Goal: Transaction & Acquisition: Purchase product/service

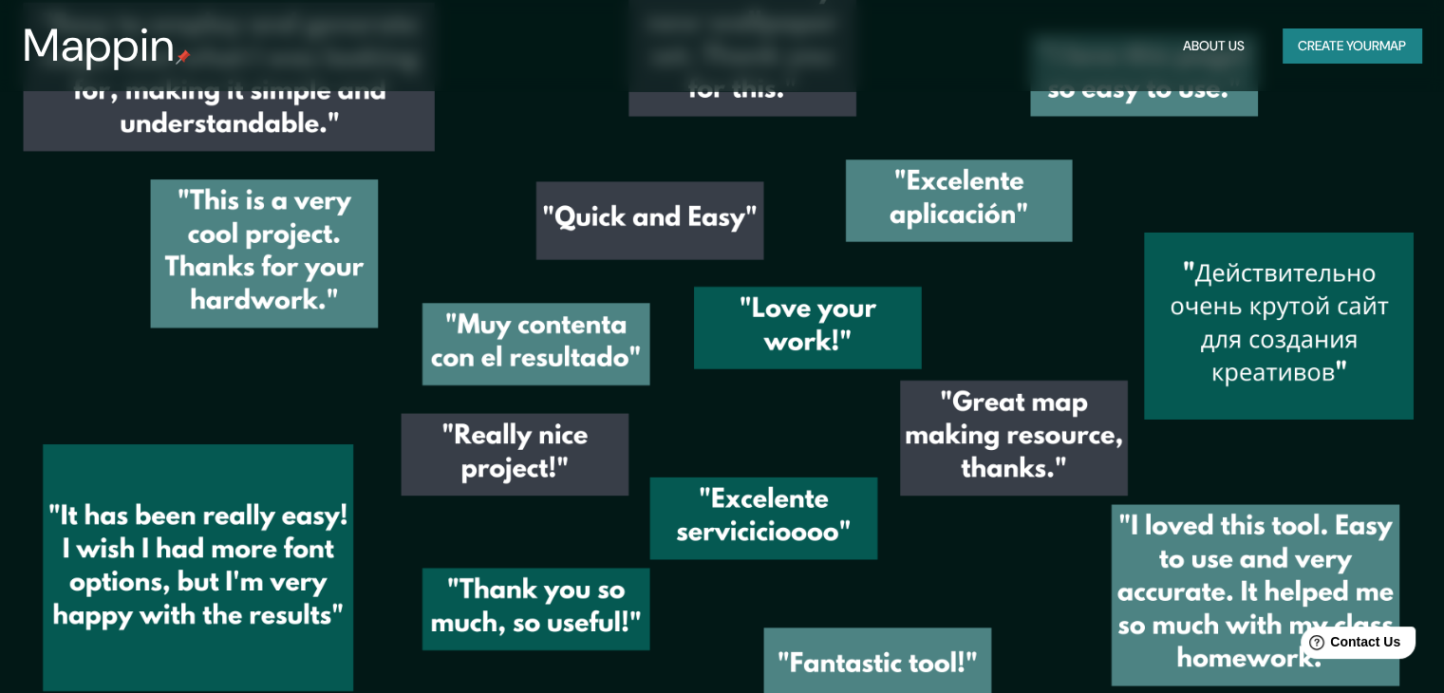
click at [1379, 54] on button "Create your map" at bounding box center [1352, 45] width 139 height 35
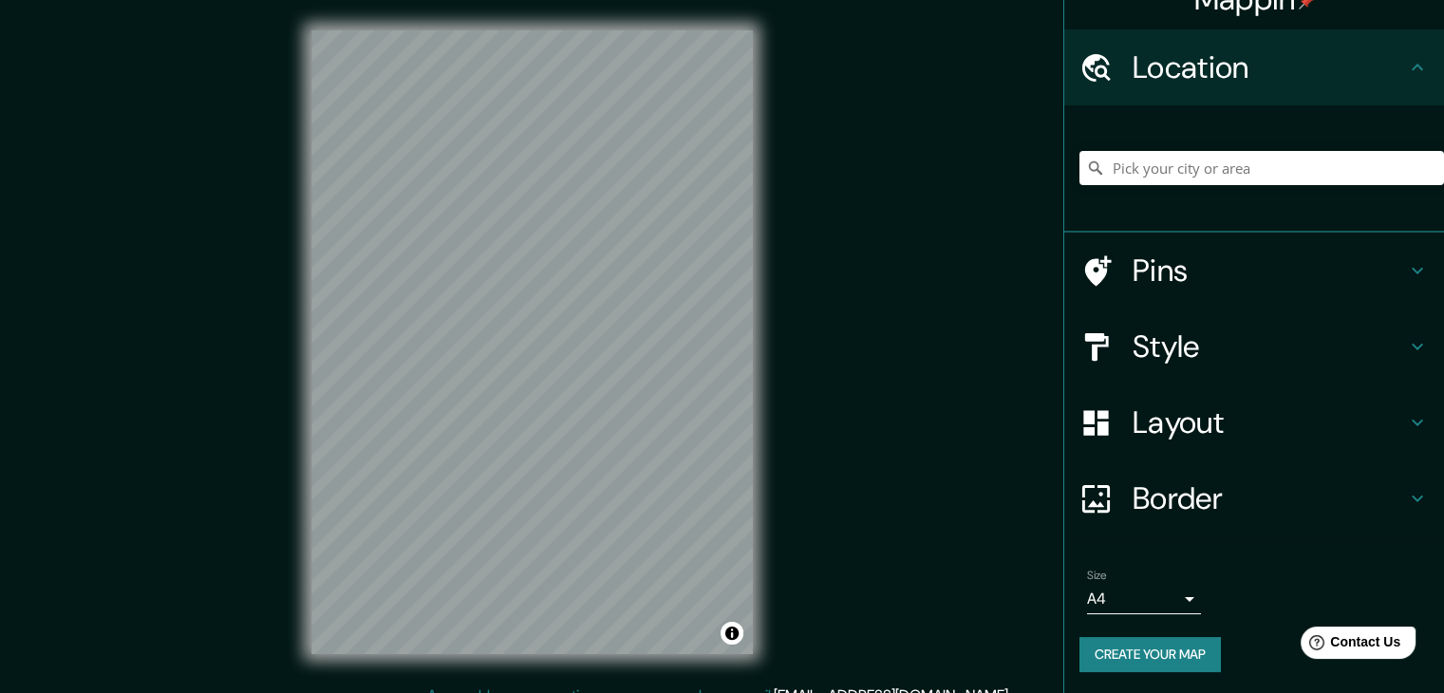
scroll to position [32, 0]
click at [1236, 437] on h4 "Layout" at bounding box center [1269, 422] width 273 height 38
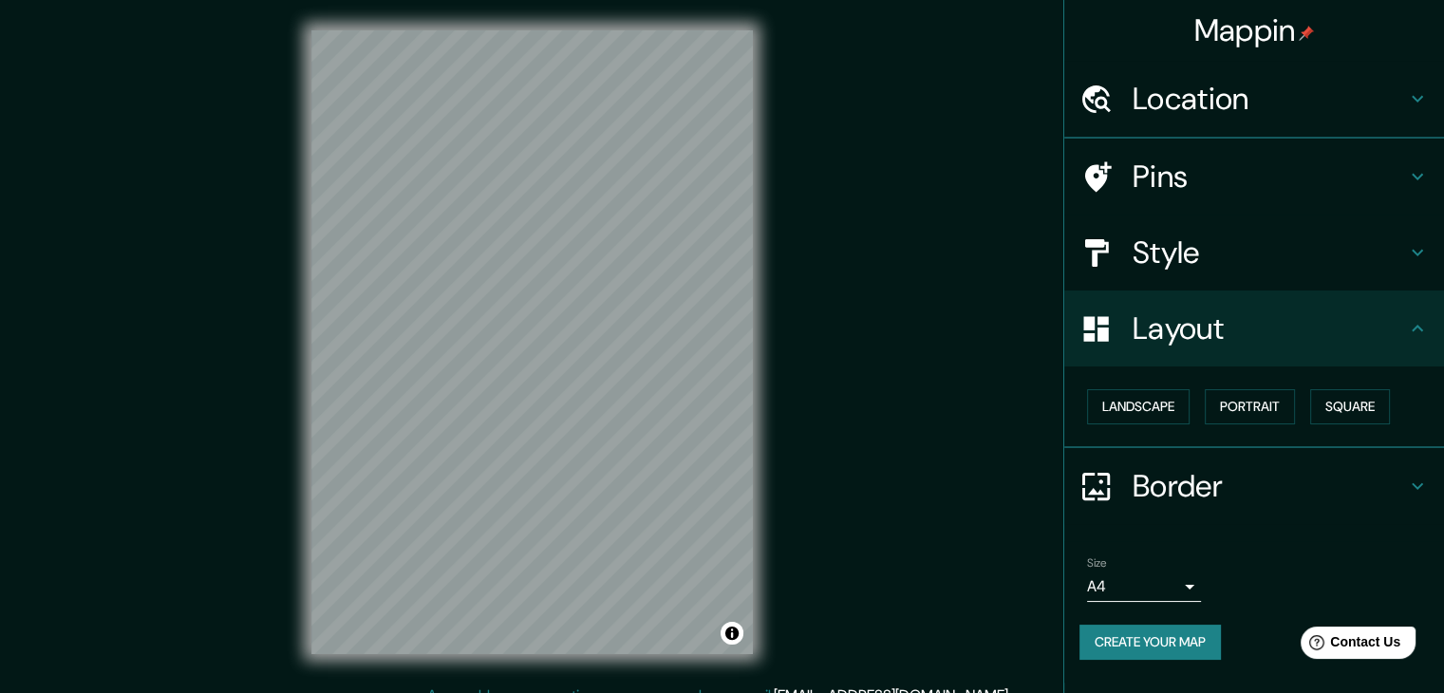
scroll to position [0, 0]
click at [1177, 416] on button "Landscape" at bounding box center [1138, 406] width 103 height 35
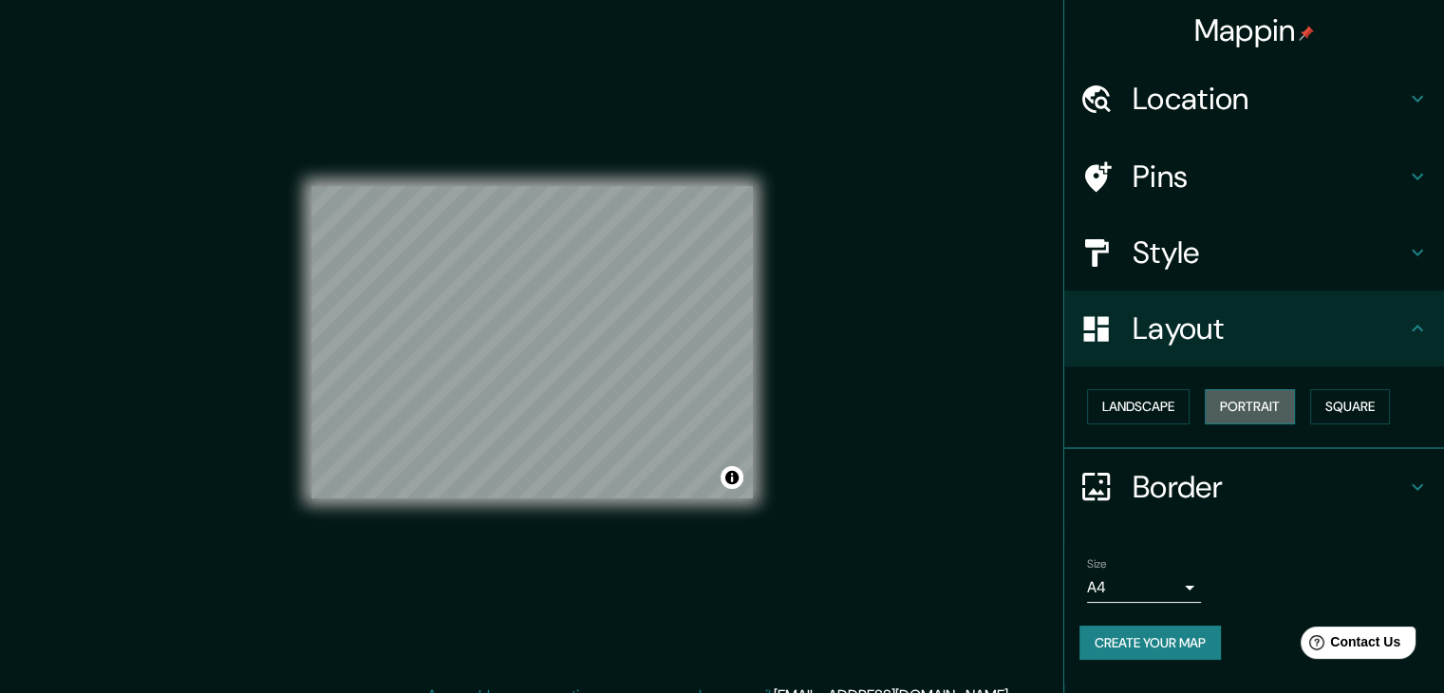
click at [1225, 413] on button "Portrait" at bounding box center [1250, 406] width 90 height 35
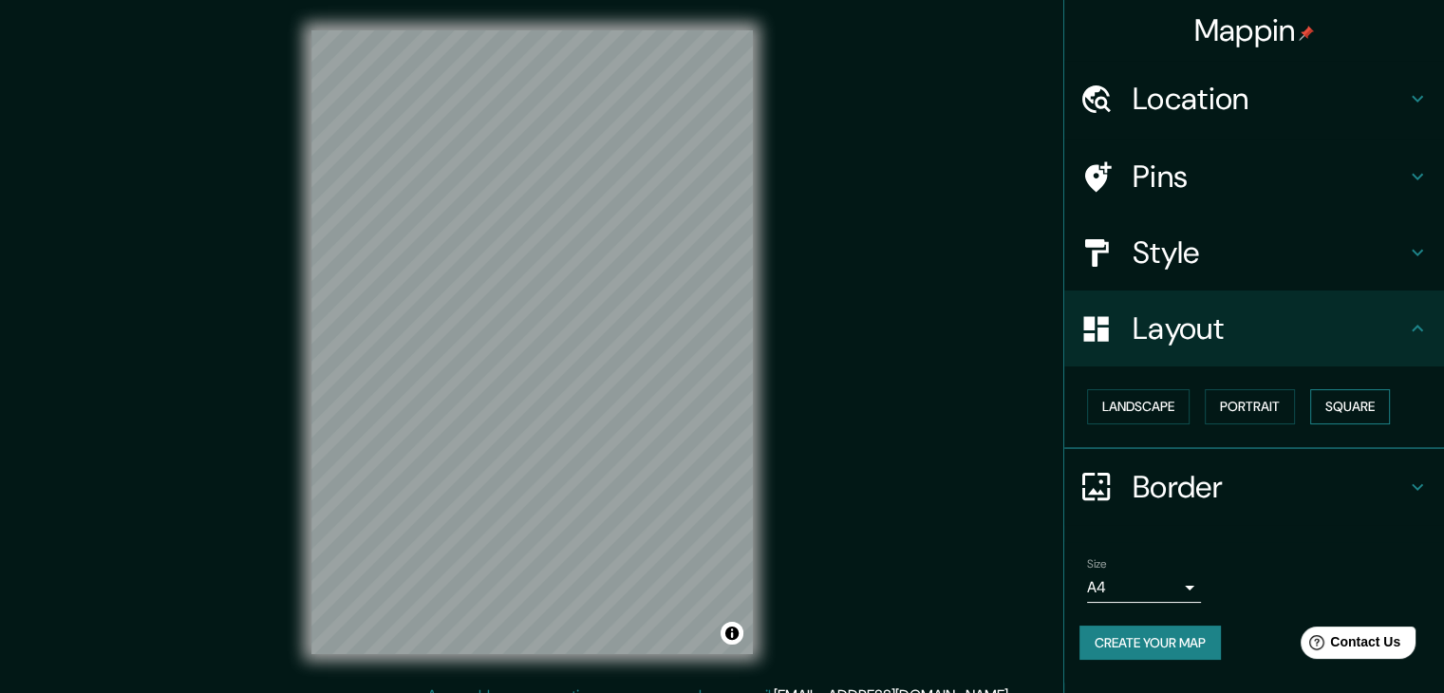
drag, startPoint x: 1301, startPoint y: 415, endPoint x: 1345, endPoint y: 409, distance: 44.0
click at [1307, 415] on div "Landscape [GEOGRAPHIC_DATA]" at bounding box center [1262, 407] width 365 height 50
click at [1345, 409] on button "Square" at bounding box center [1350, 406] width 80 height 35
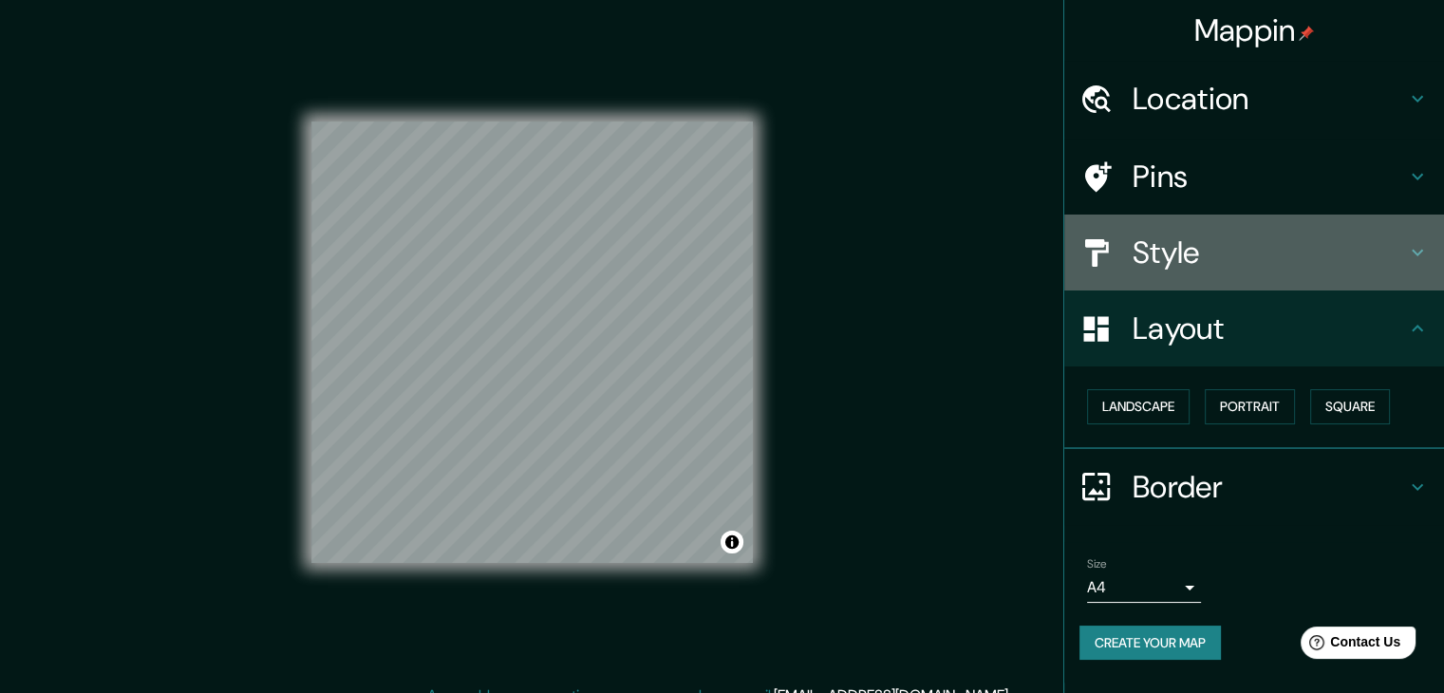
click at [1227, 269] on h4 "Style" at bounding box center [1269, 253] width 273 height 38
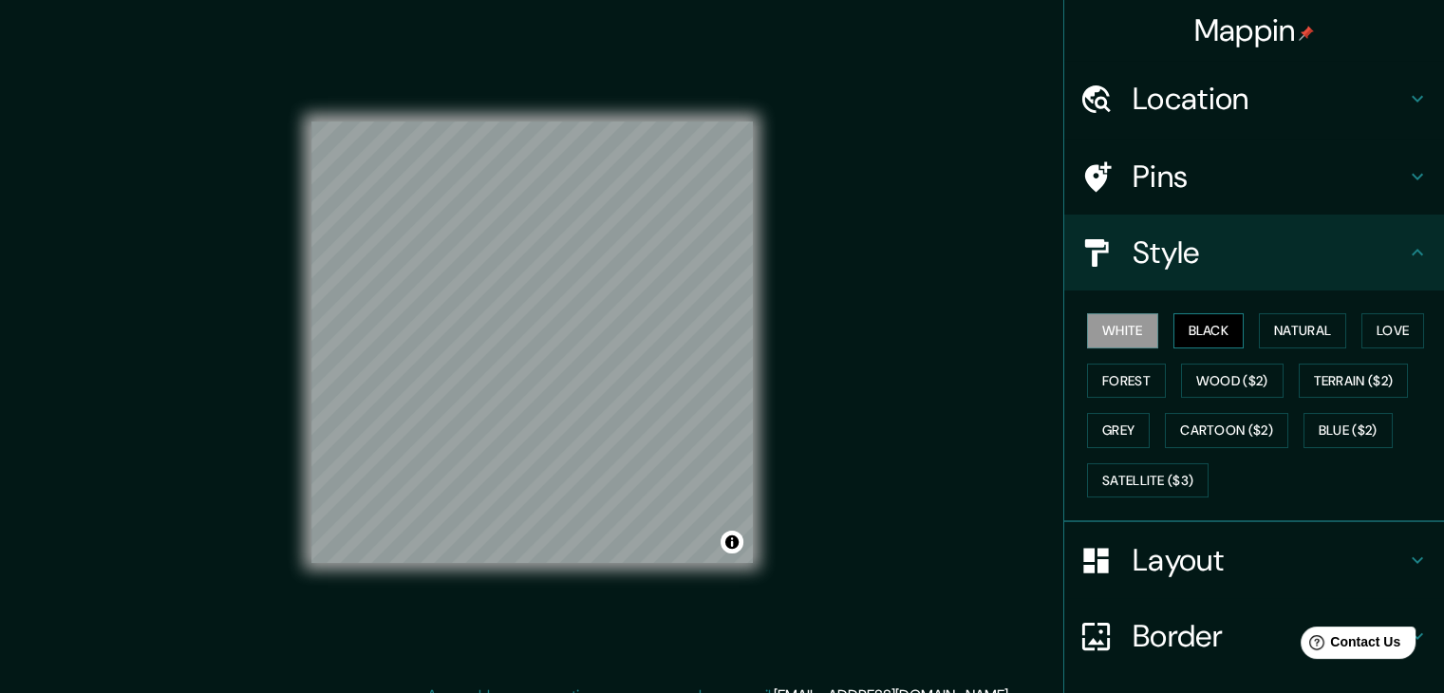
click at [1174, 335] on button "Black" at bounding box center [1209, 330] width 71 height 35
click at [1259, 326] on button "Natural" at bounding box center [1302, 330] width 87 height 35
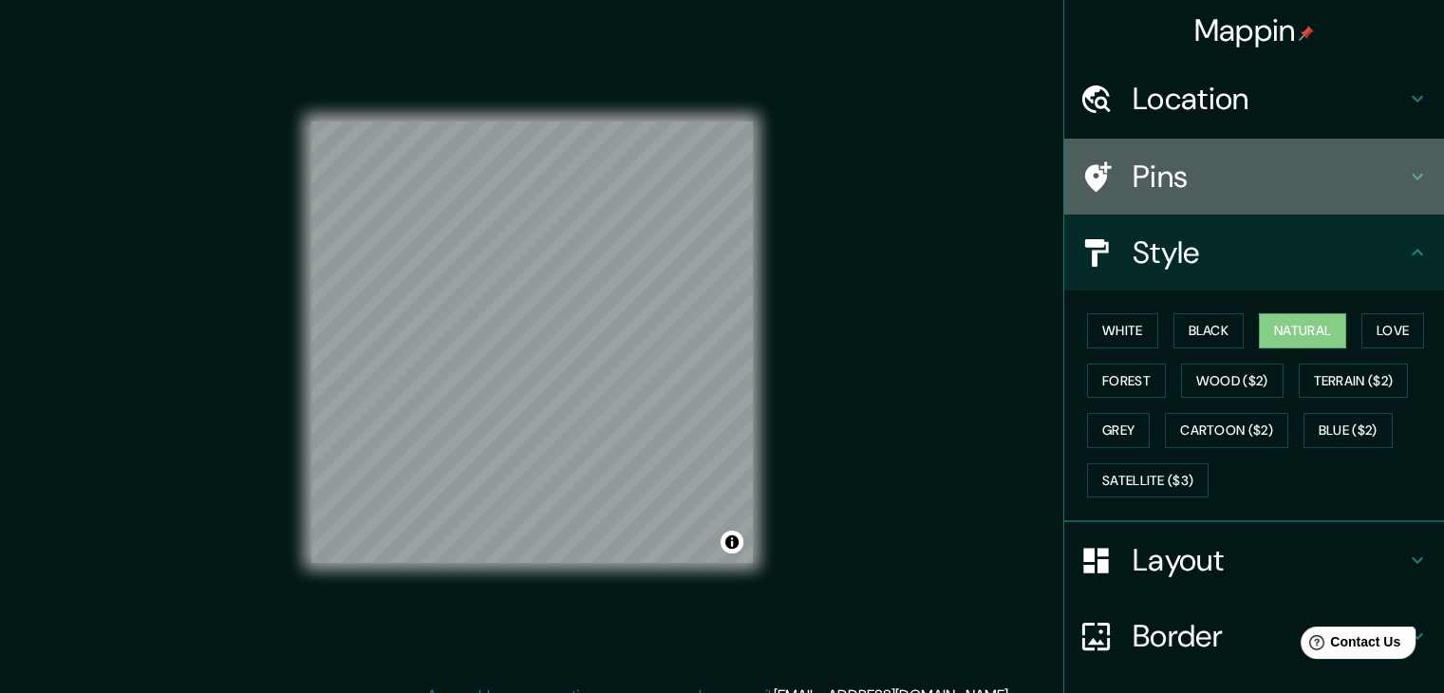
click at [1166, 176] on h4 "Pins" at bounding box center [1269, 177] width 273 height 38
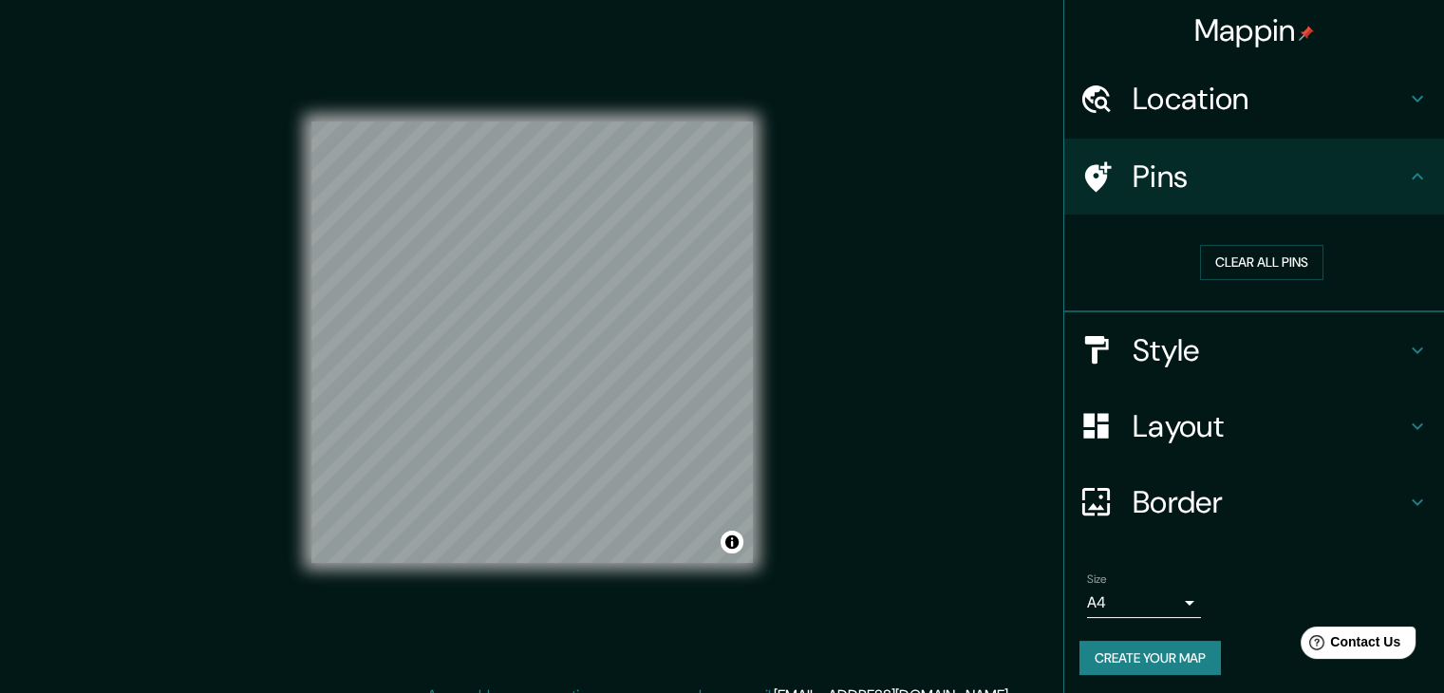
click at [1189, 113] on h4 "Location" at bounding box center [1269, 99] width 273 height 38
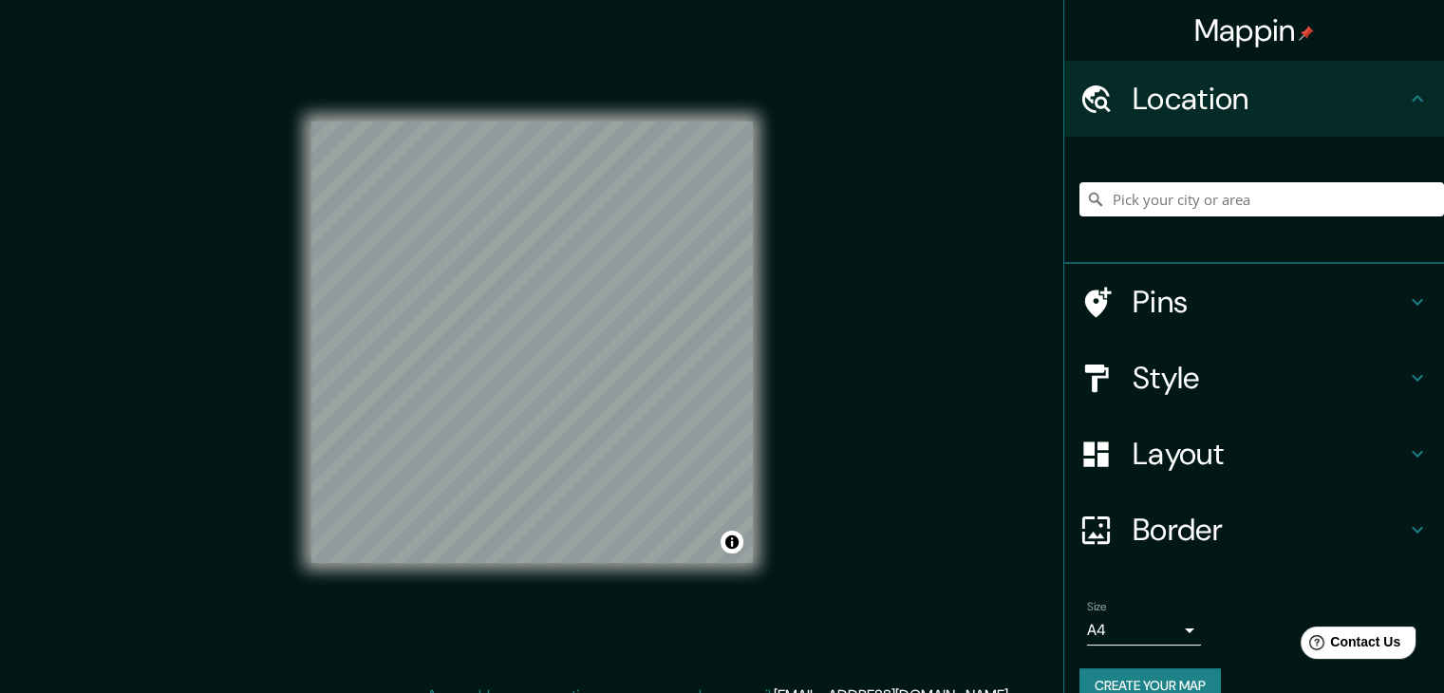
click at [1189, 113] on h4 "Location" at bounding box center [1269, 99] width 273 height 38
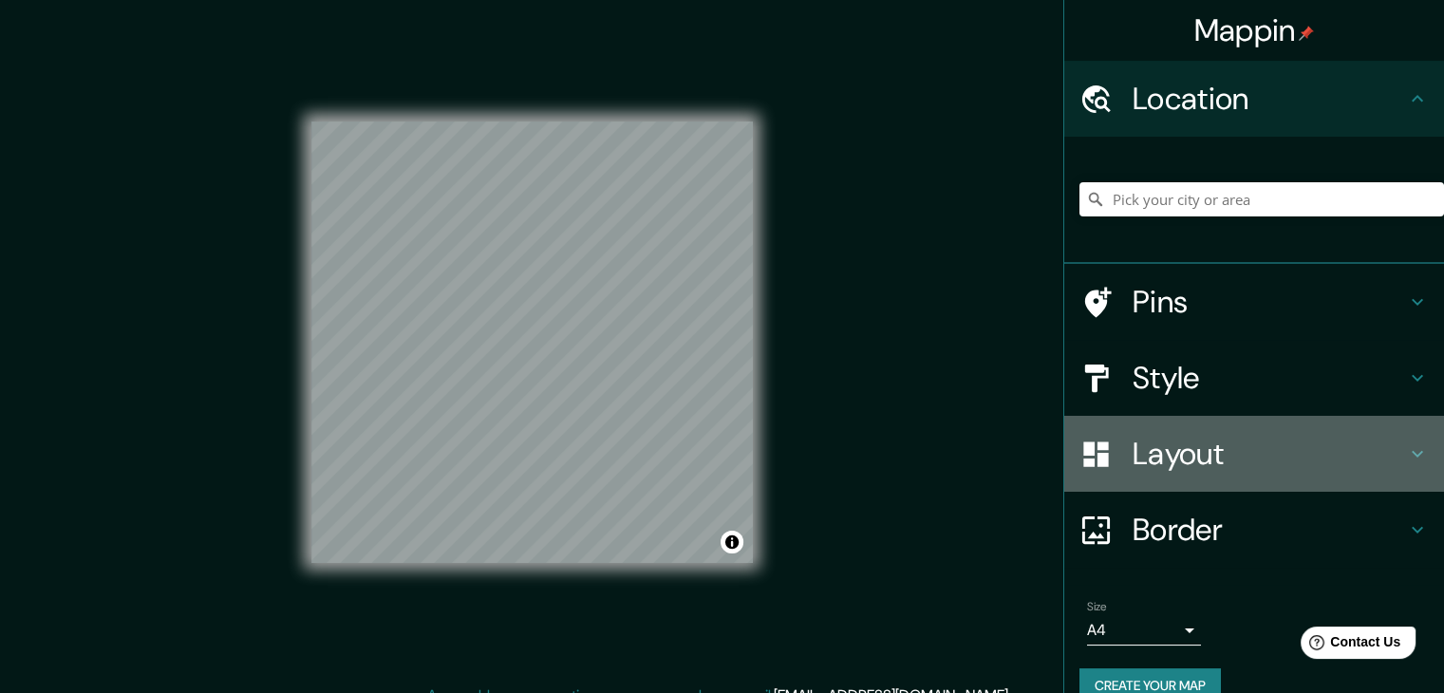
click at [1195, 442] on h4 "Layout" at bounding box center [1269, 454] width 273 height 38
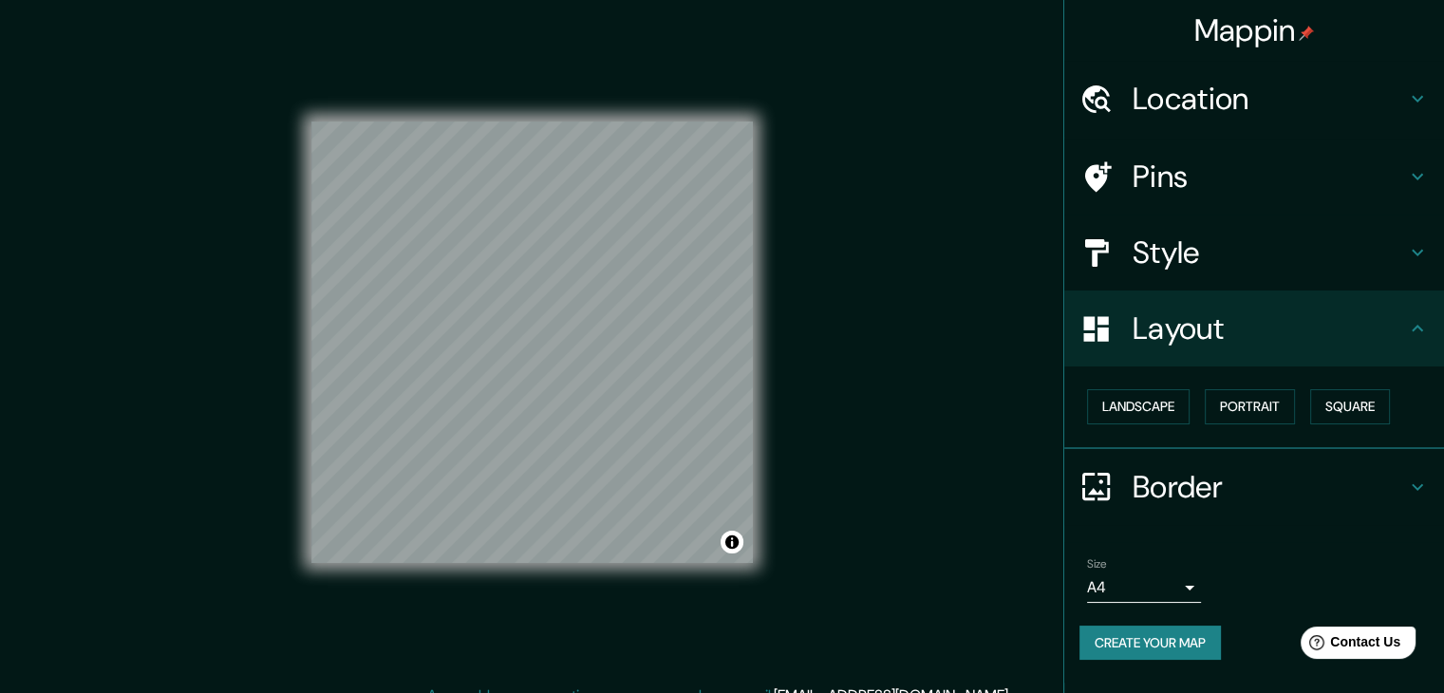
click at [1195, 480] on h4 "Border" at bounding box center [1269, 487] width 273 height 38
